Goal: Find specific page/section: Find specific page/section

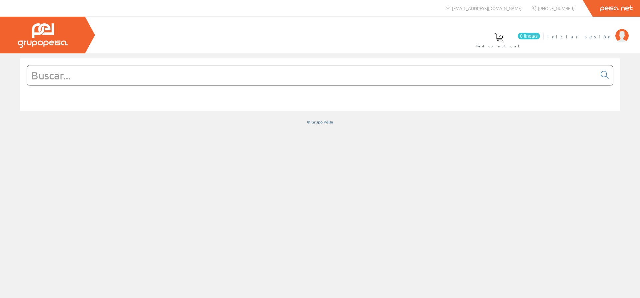
click at [594, 38] on span "Iniciar sesión" at bounding box center [579, 36] width 65 height 7
click at [588, 36] on span "[PERSON_NAME]" at bounding box center [581, 36] width 61 height 7
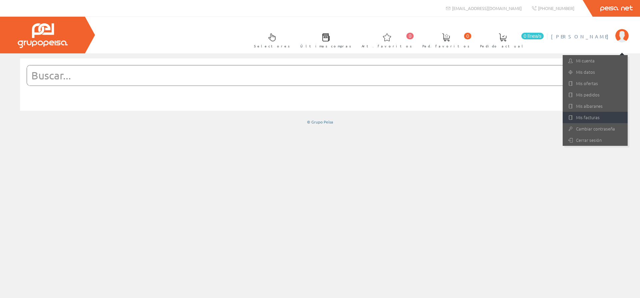
click at [576, 117] on link "Mis facturas" at bounding box center [594, 117] width 65 height 11
